Goal: Check status

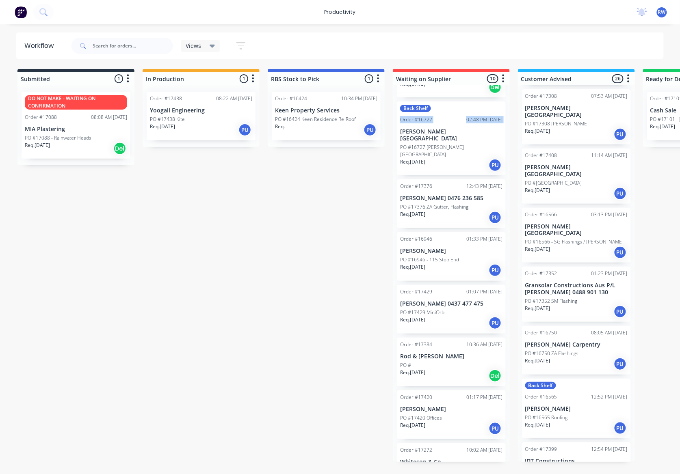
scroll to position [362, 0]
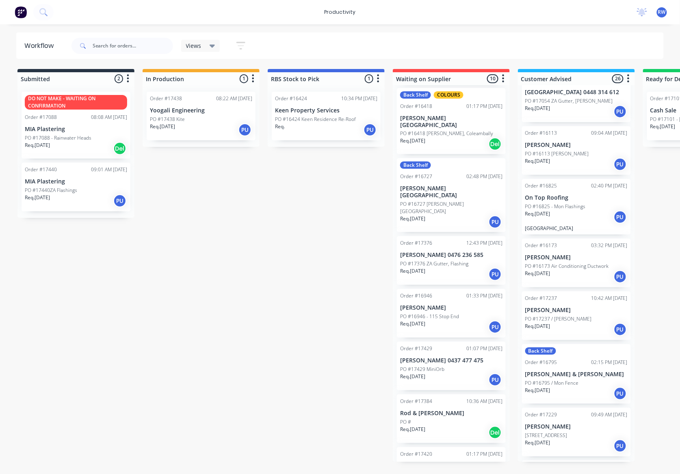
scroll to position [173, 0]
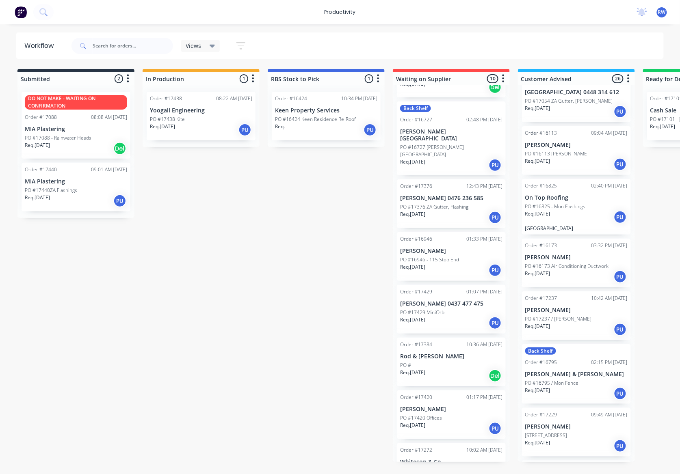
click at [468, 369] on div "Req. 19/08/25 Del" at bounding box center [451, 376] width 102 height 14
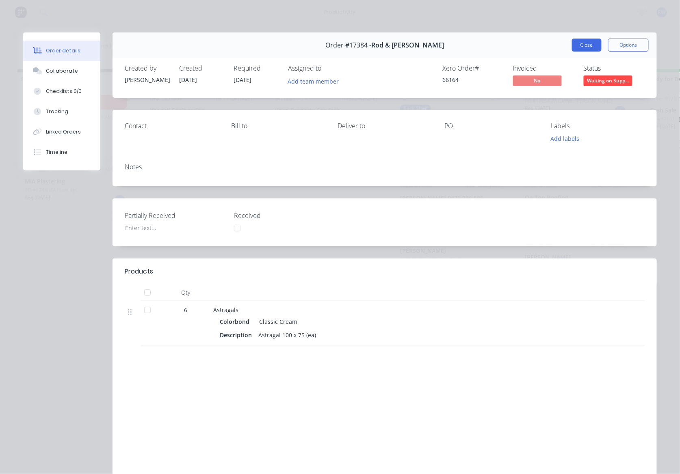
click at [583, 45] on button "Close" at bounding box center [587, 45] width 30 height 13
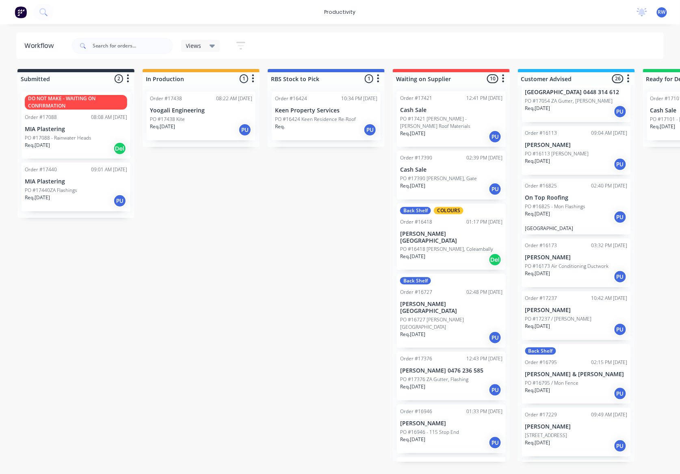
scroll to position [0, 0]
click at [439, 175] on p "PO #17390 [PERSON_NAME], Gate" at bounding box center [438, 178] width 77 height 7
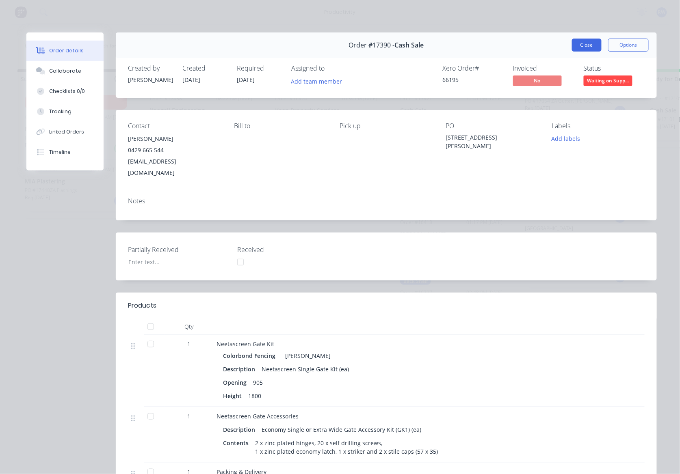
click at [579, 44] on button "Close" at bounding box center [587, 45] width 30 height 13
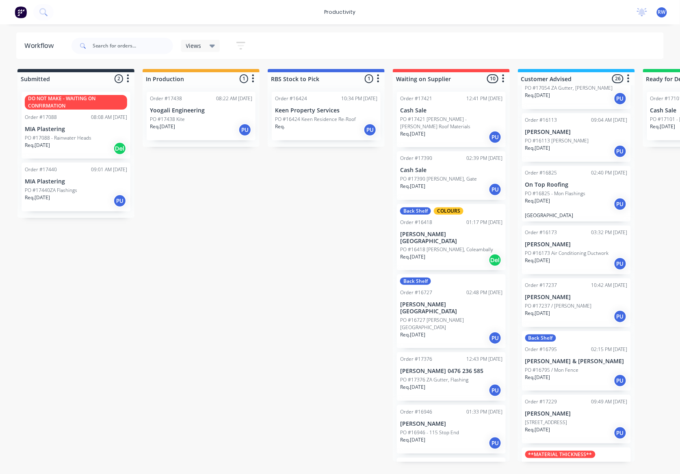
scroll to position [1066, 0]
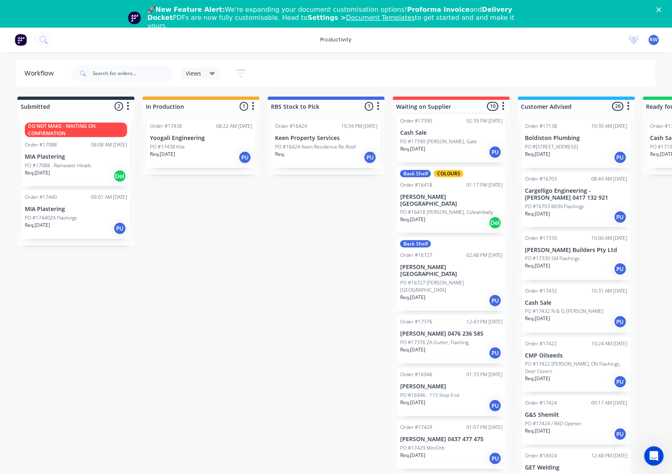
scroll to position [173, 0]
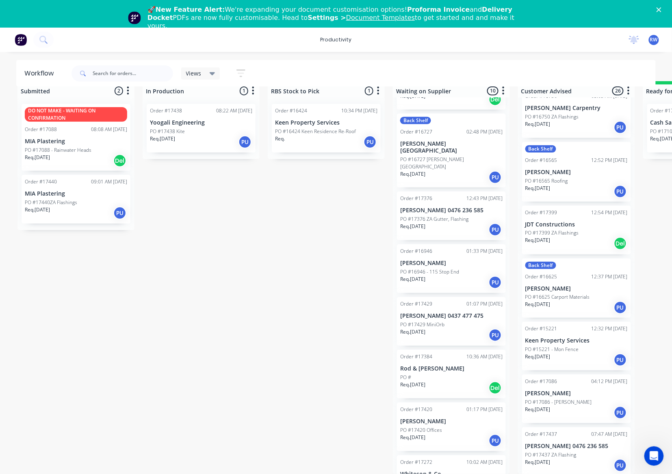
scroll to position [633, 0]
click at [666, 135] on p "Req. 02/07/25" at bounding box center [662, 138] width 25 height 7
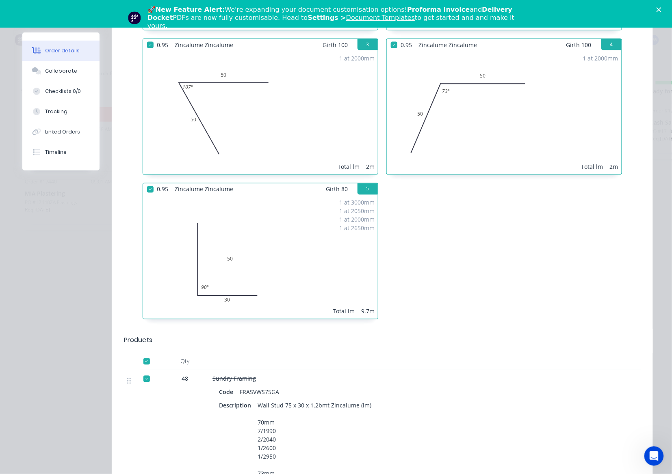
scroll to position [270, 0]
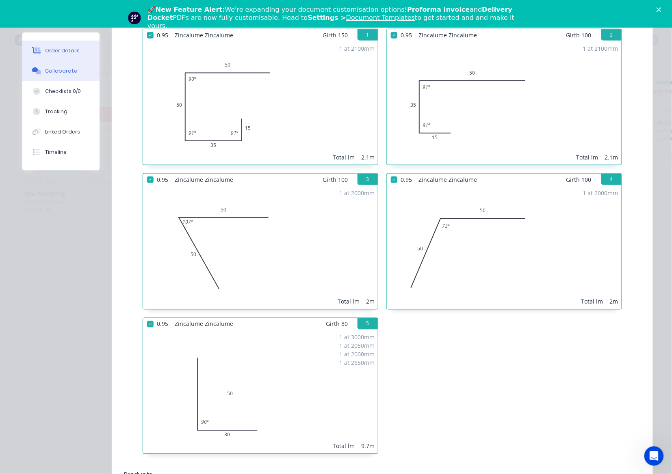
click at [56, 71] on div "Collaborate" at bounding box center [61, 70] width 32 height 7
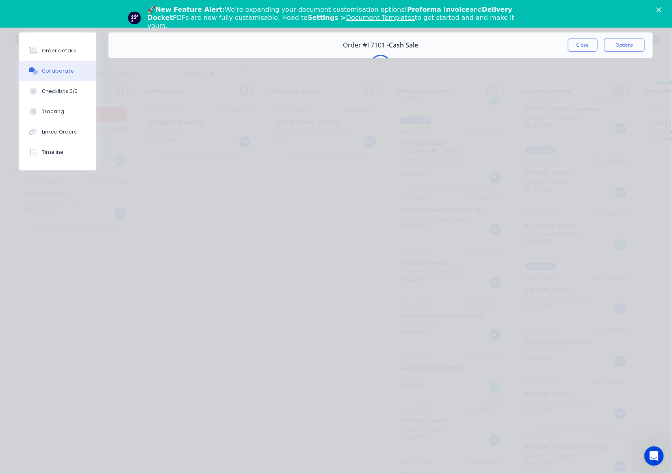
scroll to position [0, 0]
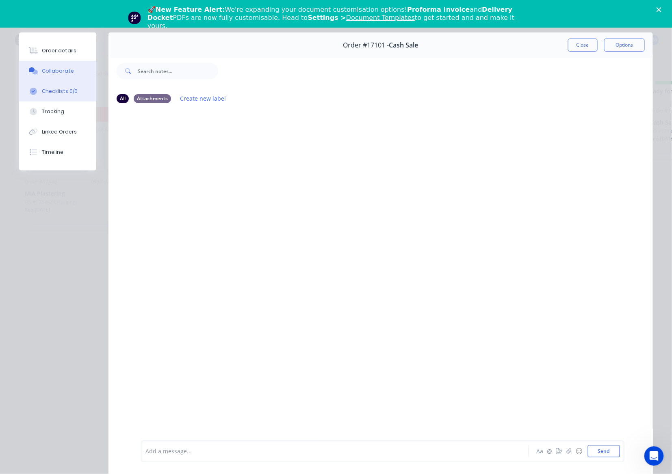
click at [54, 86] on button "Checklists 0/0" at bounding box center [57, 91] width 77 height 20
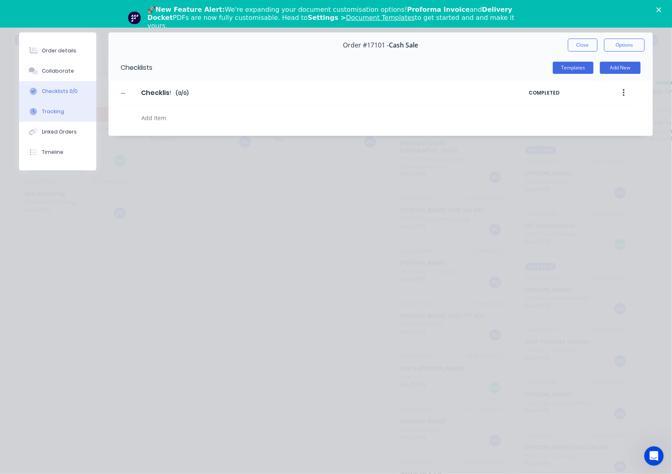
type textarea "x"
click at [59, 114] on div "Tracking" at bounding box center [53, 111] width 22 height 7
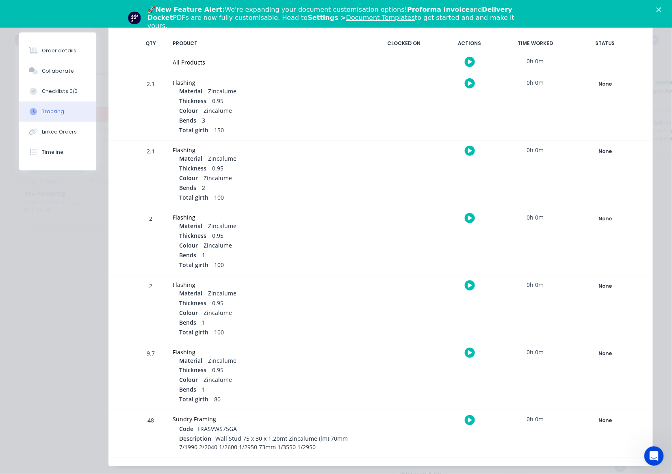
scroll to position [158, 0]
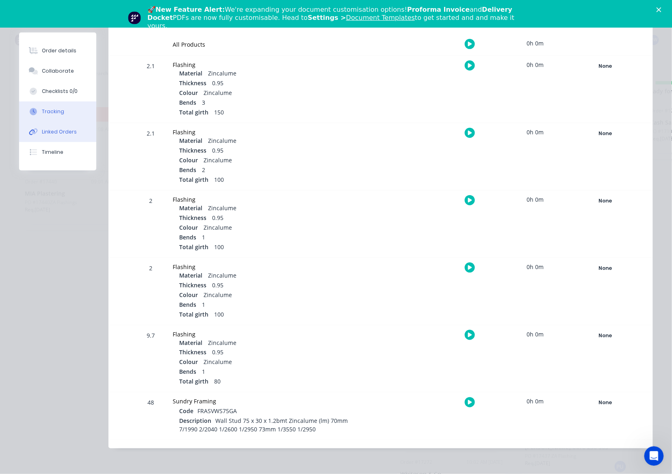
click at [69, 123] on button "Linked Orders" at bounding box center [57, 132] width 77 height 20
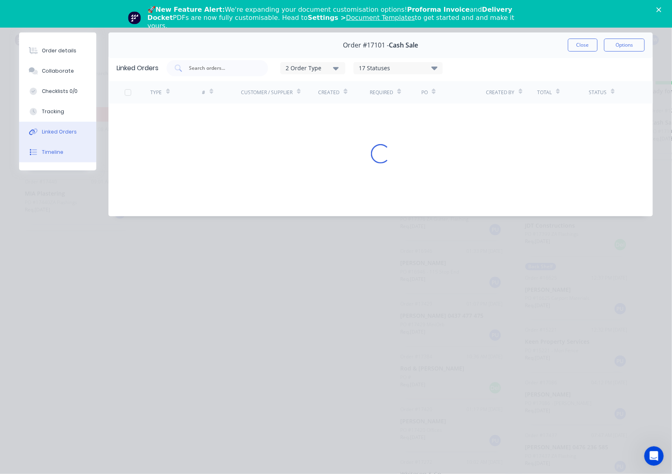
scroll to position [0, 0]
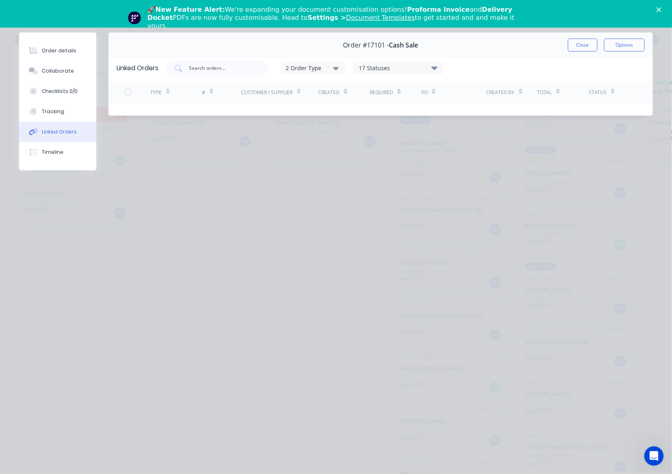
click at [56, 165] on div "Order details Collaborate Checklists 0/0 Tracking Linked Orders Timeline" at bounding box center [57, 101] width 77 height 138
click at [58, 161] on button "Timeline" at bounding box center [57, 152] width 77 height 20
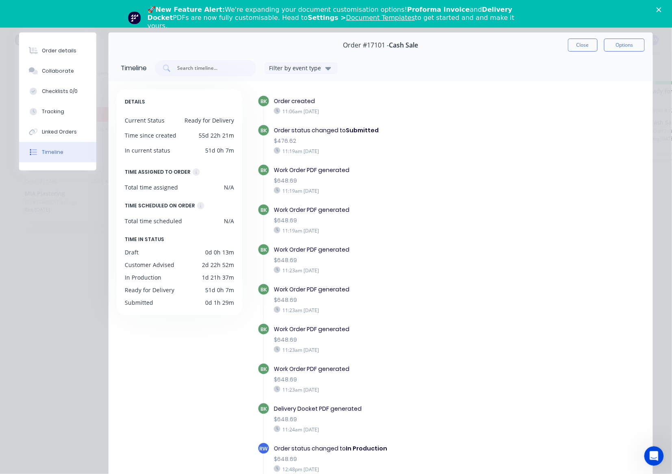
click at [577, 52] on div "Order #17101 - Cash Sale Close Options" at bounding box center [380, 45] width 544 height 26
click at [573, 51] on button "Close" at bounding box center [583, 45] width 30 height 13
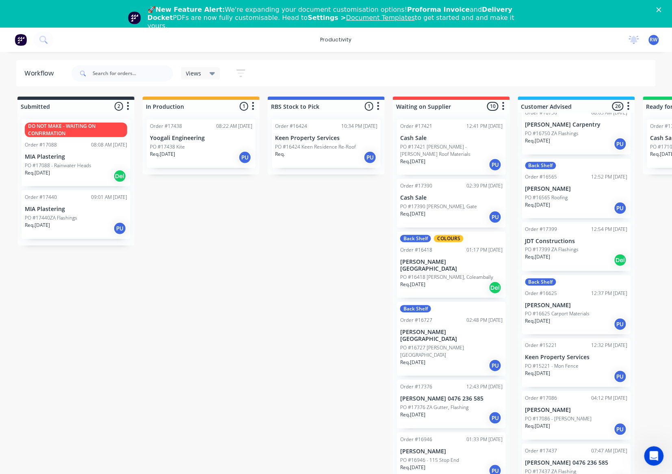
click at [447, 158] on div "Req. 22/08/25 PU" at bounding box center [451, 165] width 102 height 14
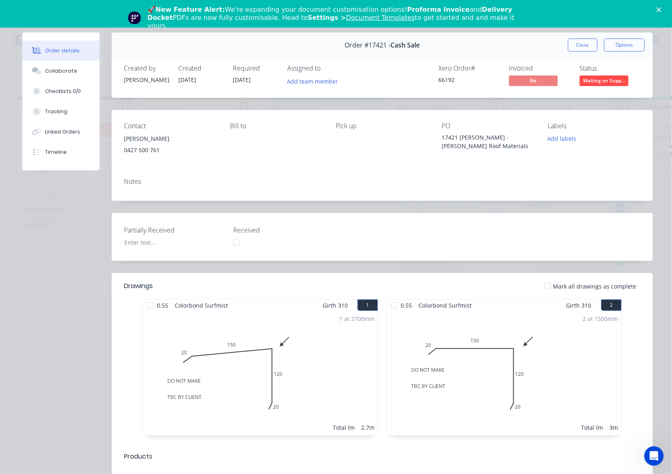
scroll to position [162, 0]
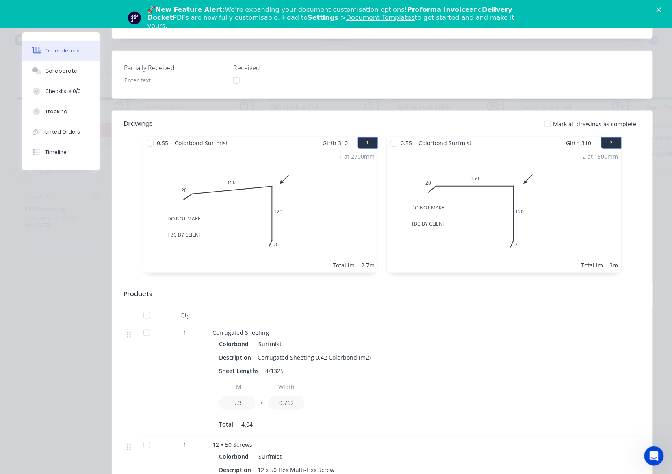
click at [145, 340] on div at bounding box center [146, 333] width 16 height 16
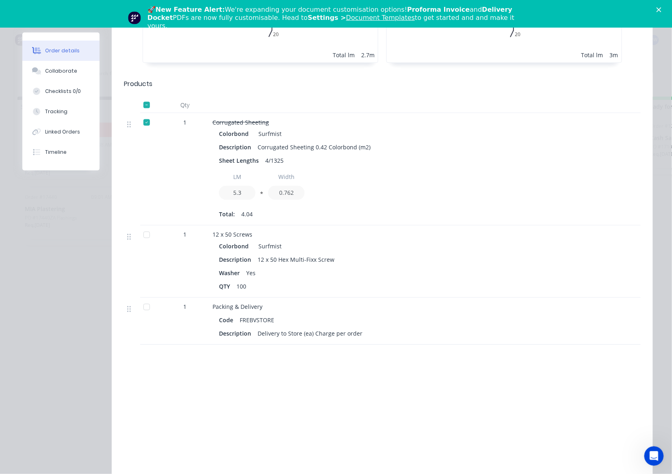
scroll to position [379, 0]
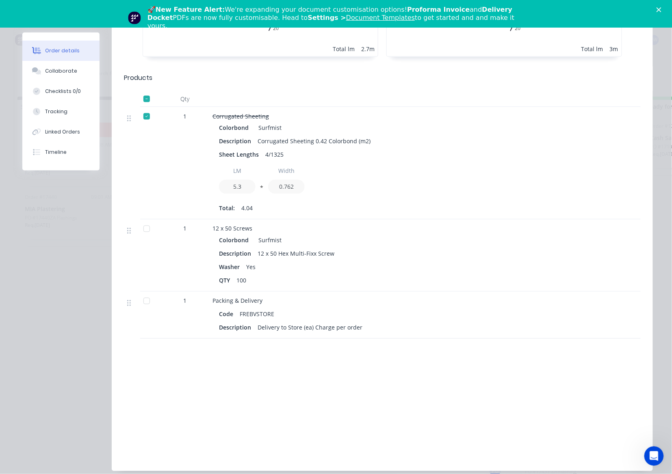
click at [145, 230] on div at bounding box center [146, 229] width 16 height 16
click at [143, 300] on div at bounding box center [146, 301] width 16 height 16
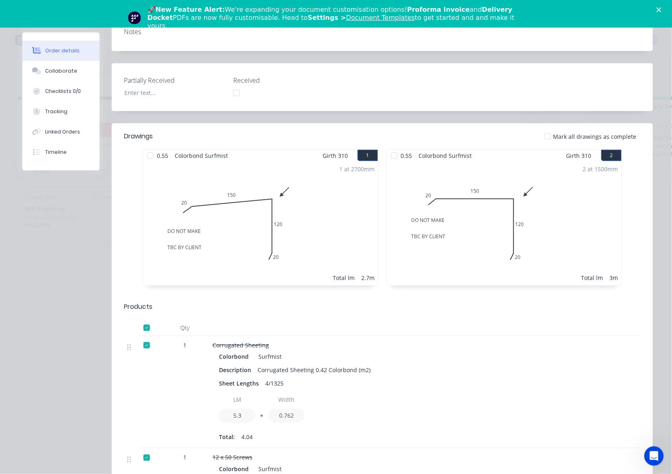
scroll to position [0, 0]
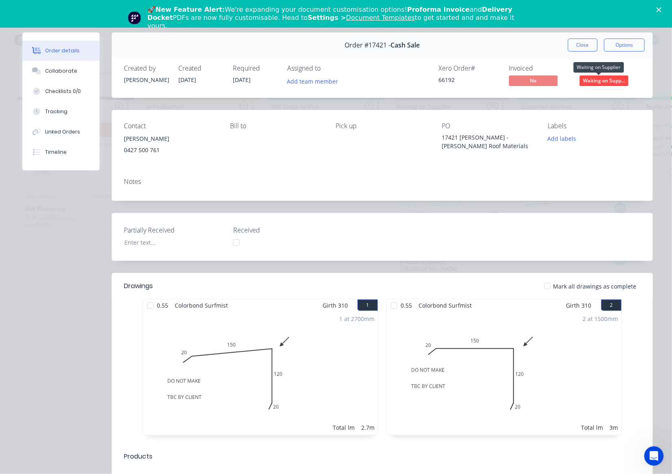
click at [603, 80] on span "Waiting on Supp..." at bounding box center [603, 81] width 49 height 10
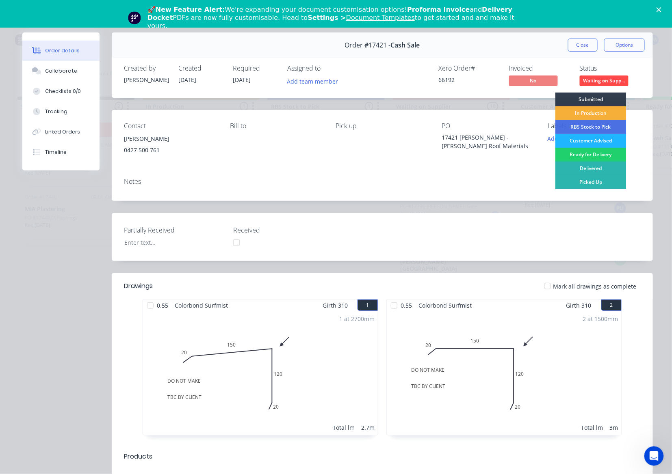
click at [590, 140] on div "Customer Advised" at bounding box center [590, 141] width 71 height 14
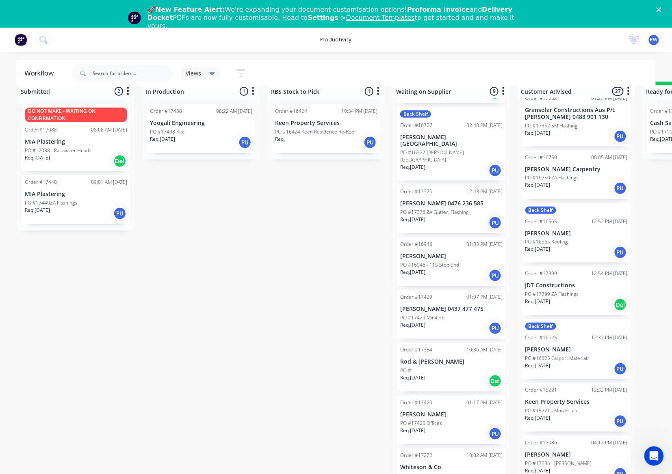
scroll to position [24, 0]
click at [425, 427] on p "Req. 22/08/25" at bounding box center [412, 430] width 25 height 7
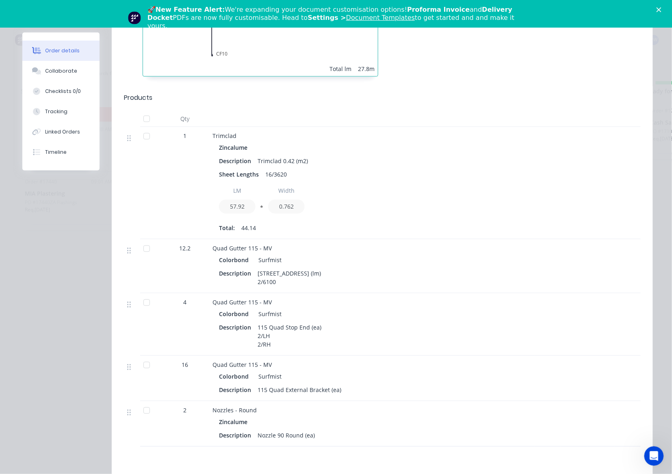
scroll to position [379, 0]
click at [145, 129] on div at bounding box center [146, 136] width 16 height 16
click at [145, 240] on div at bounding box center [146, 248] width 16 height 16
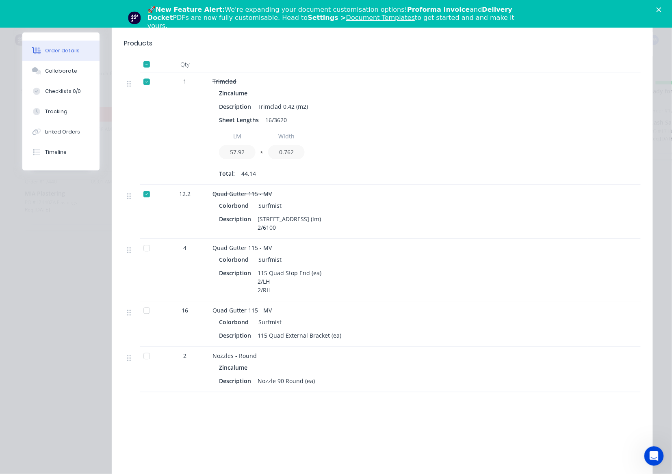
click at [143, 240] on div at bounding box center [146, 248] width 16 height 16
drag, startPoint x: 143, startPoint y: 299, endPoint x: 161, endPoint y: 319, distance: 26.7
click at [143, 303] on div at bounding box center [146, 311] width 16 height 16
click at [142, 349] on div at bounding box center [146, 356] width 16 height 16
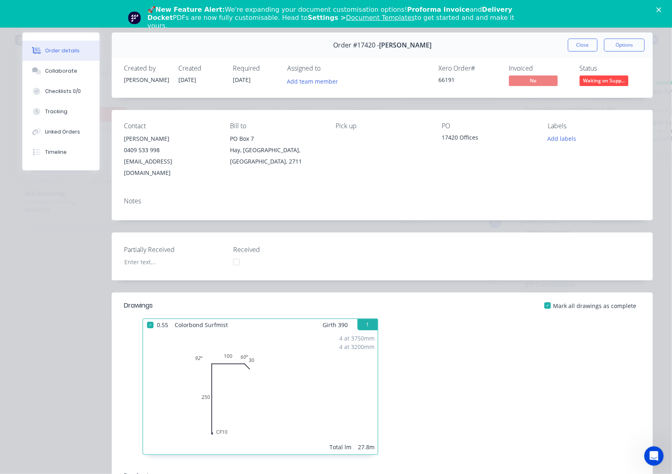
scroll to position [0, 0]
click at [592, 80] on span "Waiting on Supp..." at bounding box center [603, 81] width 49 height 10
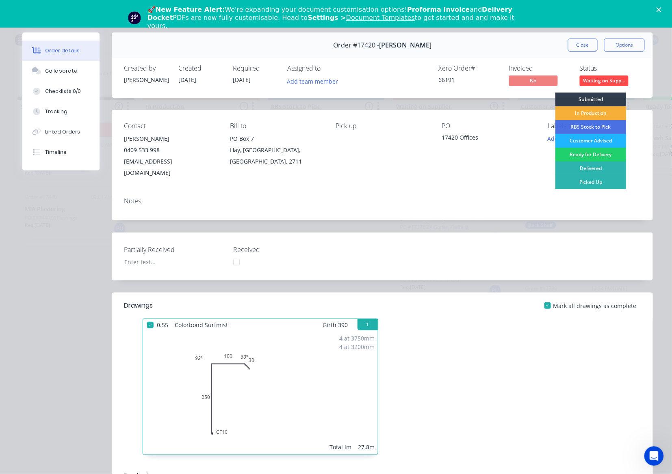
click at [590, 140] on div "Customer Advised" at bounding box center [590, 141] width 71 height 14
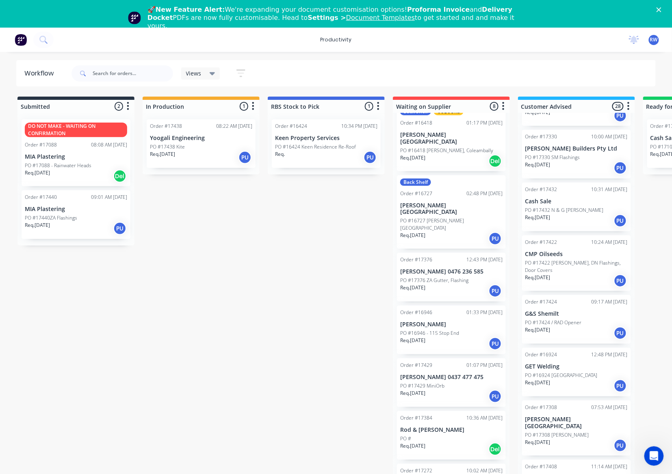
scroll to position [197, 0]
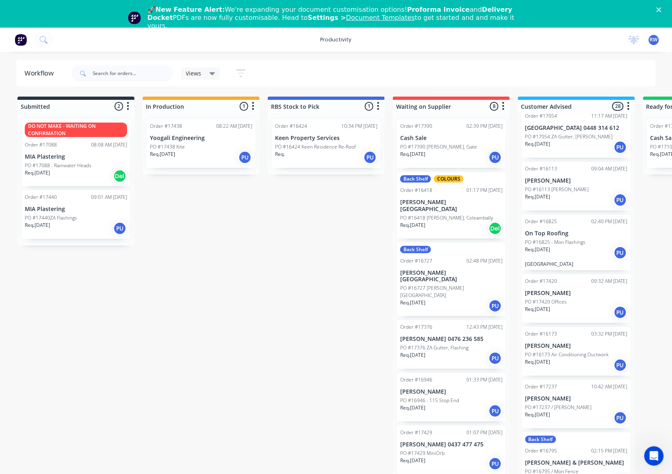
scroll to position [1082, 0]
